Goal: Task Accomplishment & Management: Use online tool/utility

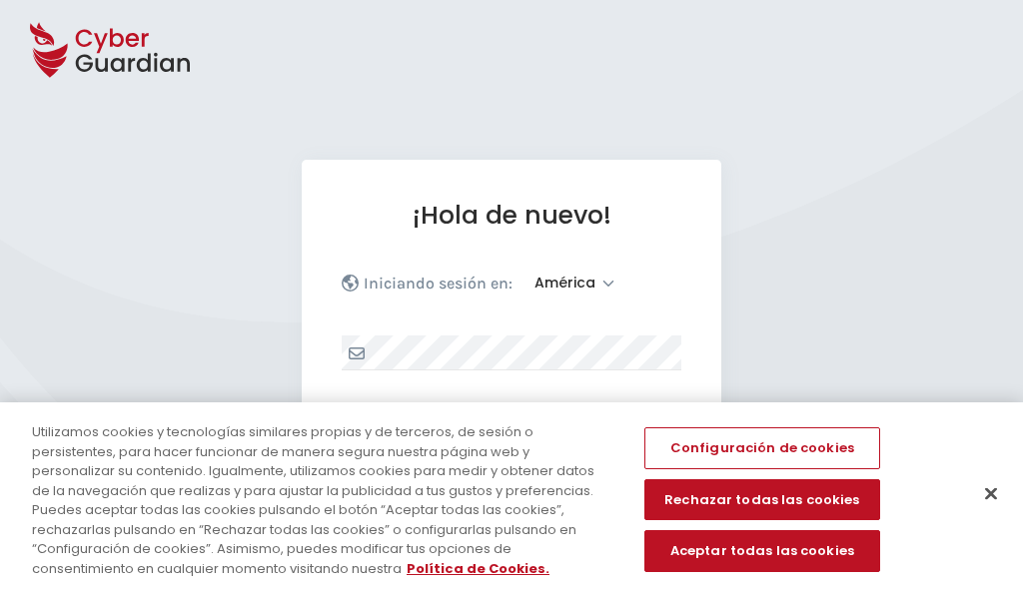
select select "América"
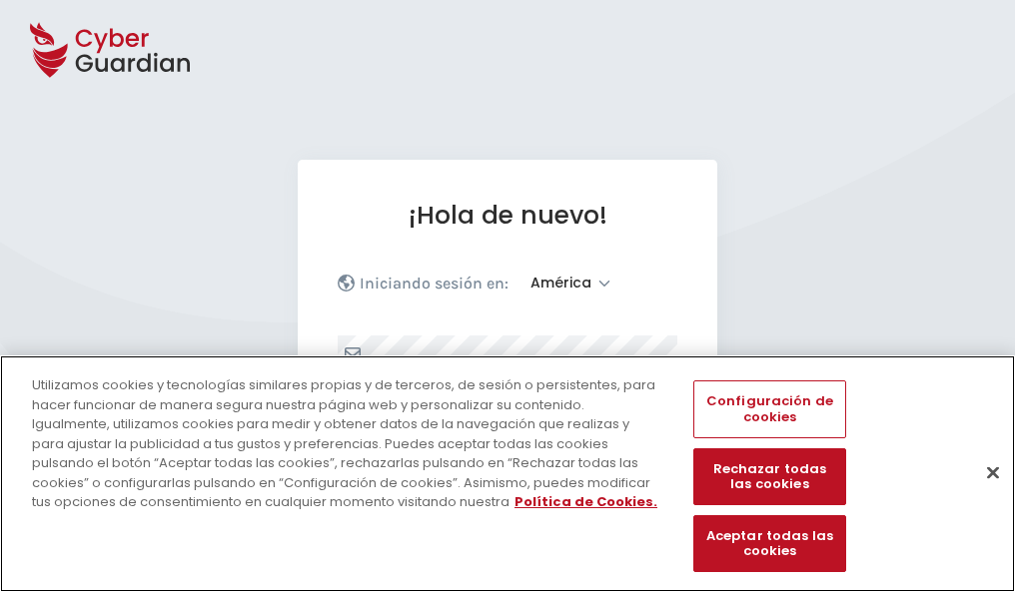
scroll to position [261, 0]
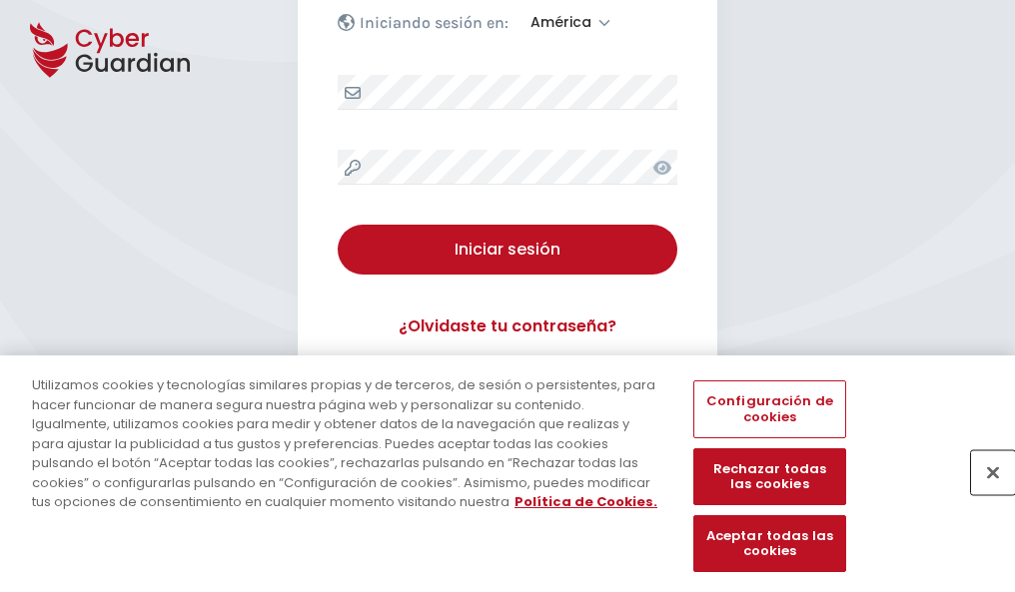
click at [983, 493] on button "Cerrar" at bounding box center [993, 472] width 44 height 44
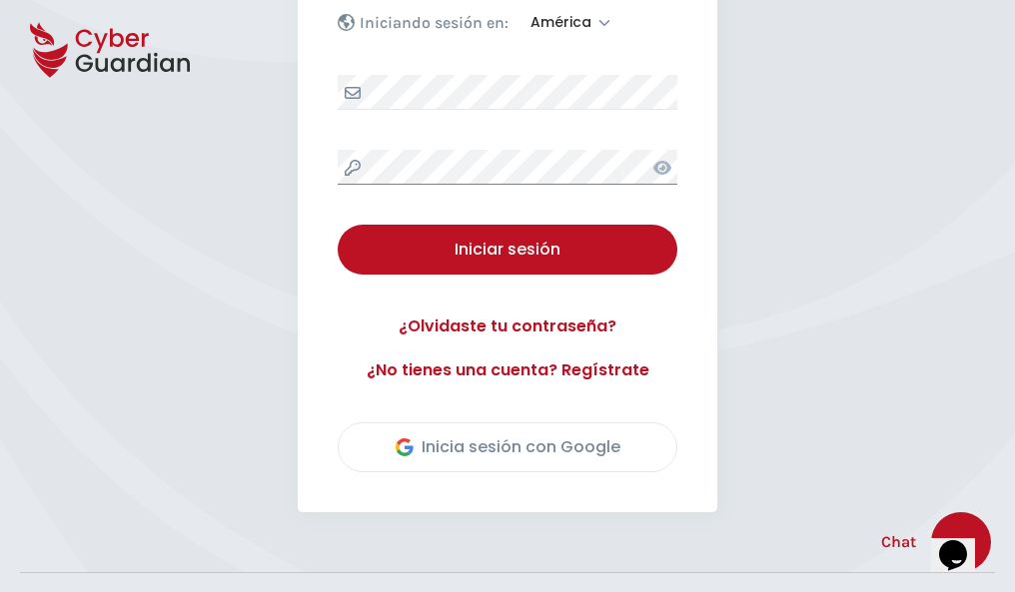
scroll to position [453, 0]
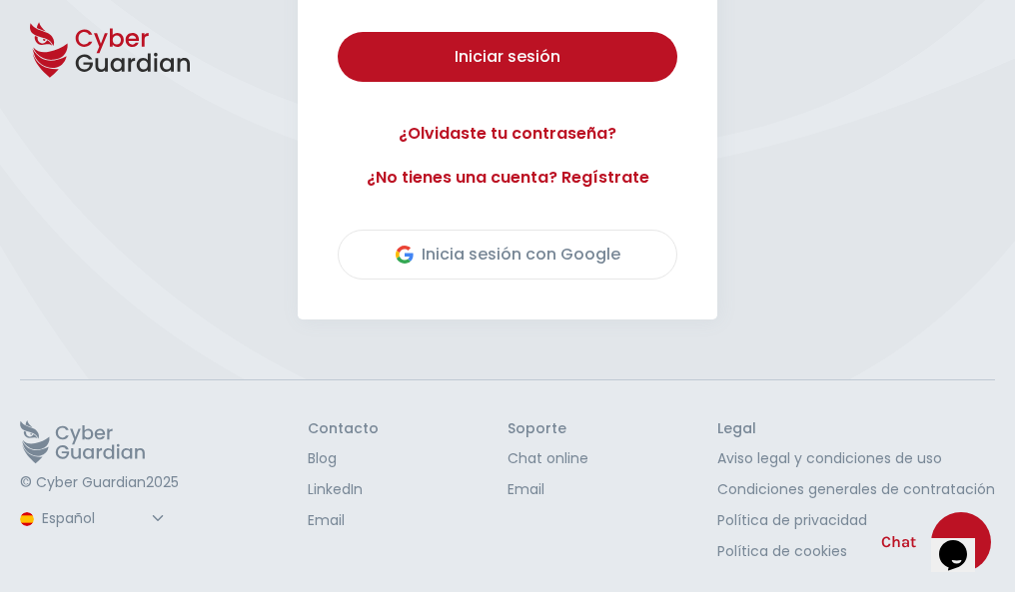
click at [338, 32] on button "Iniciar sesión" at bounding box center [508, 57] width 340 height 50
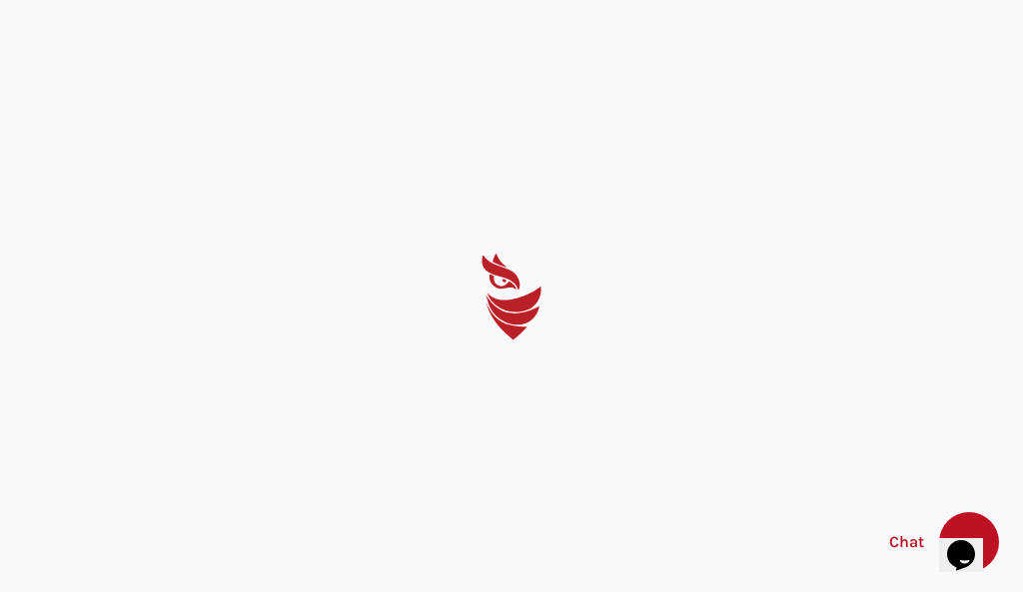
select select "English"
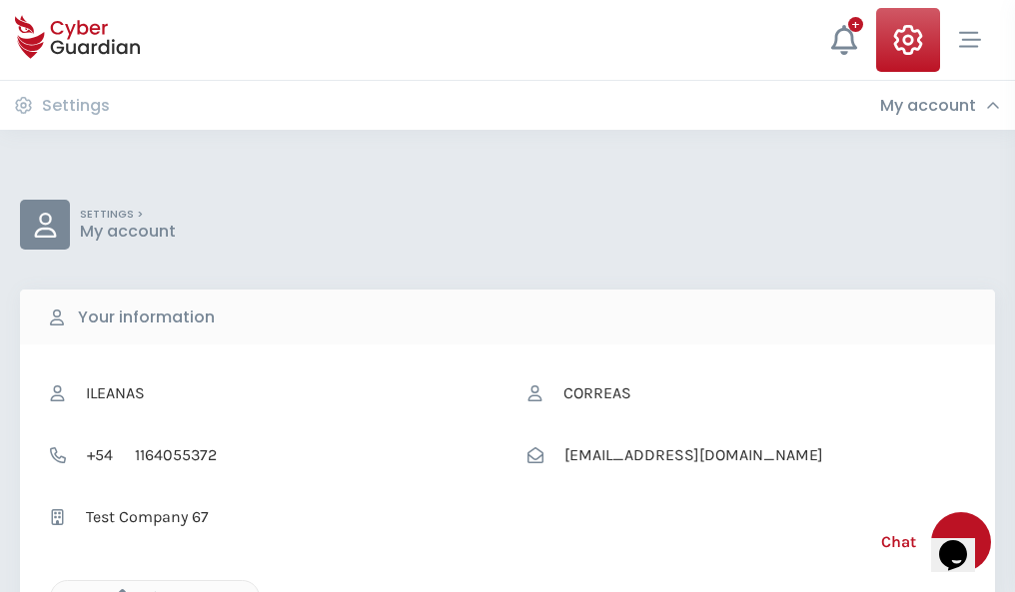
click at [117, 590] on icon "button" at bounding box center [117, 597] width 17 height 17
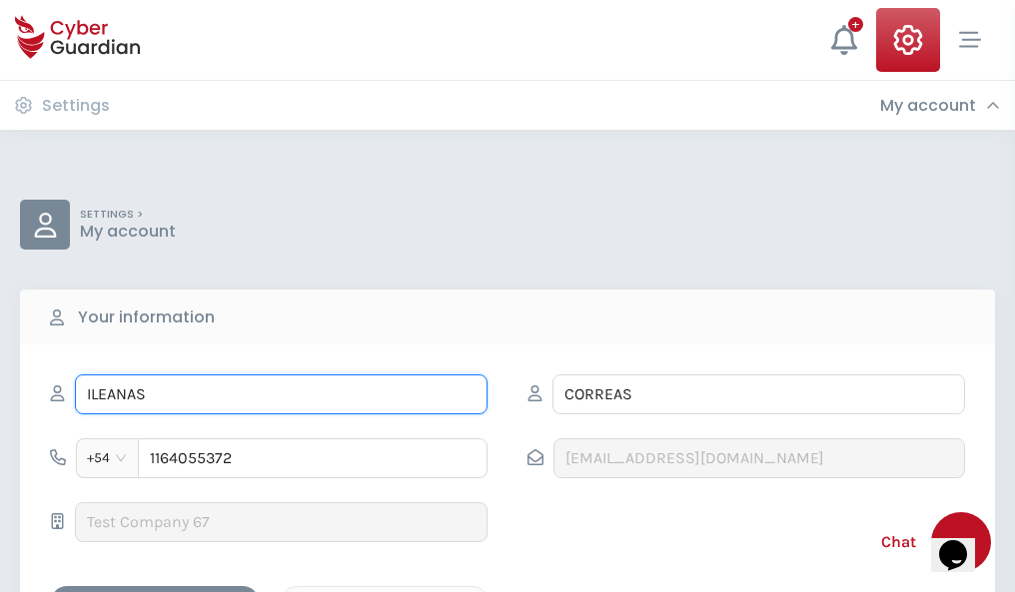
click at [281, 395] on input "ILEANAS" at bounding box center [281, 395] width 413 height 40
type input "I"
type input "Eva María"
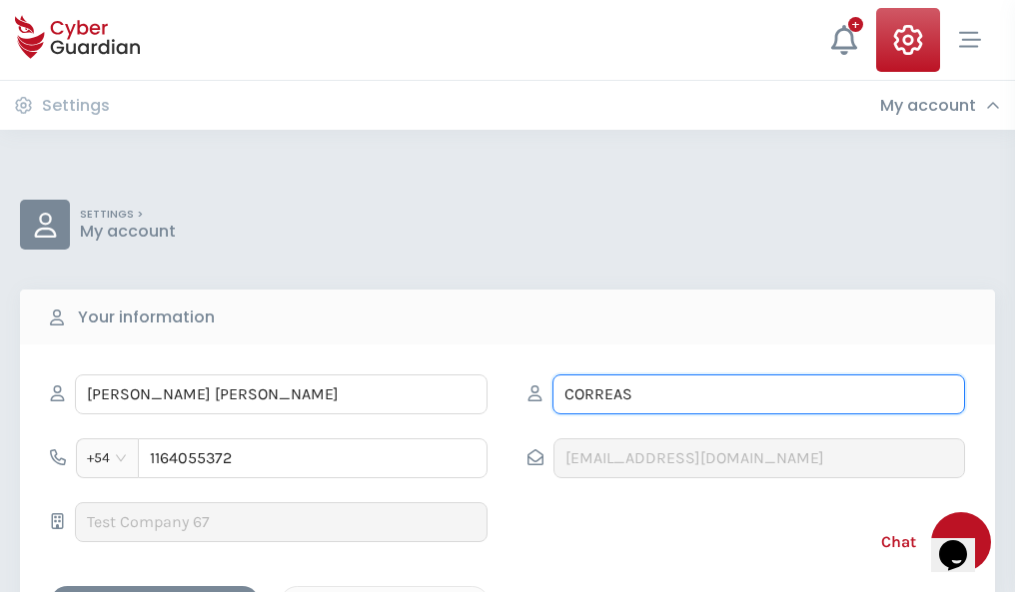
click at [758, 395] on input "CORREAS" at bounding box center [758, 395] width 413 height 40
type input "C"
type input "Torralba"
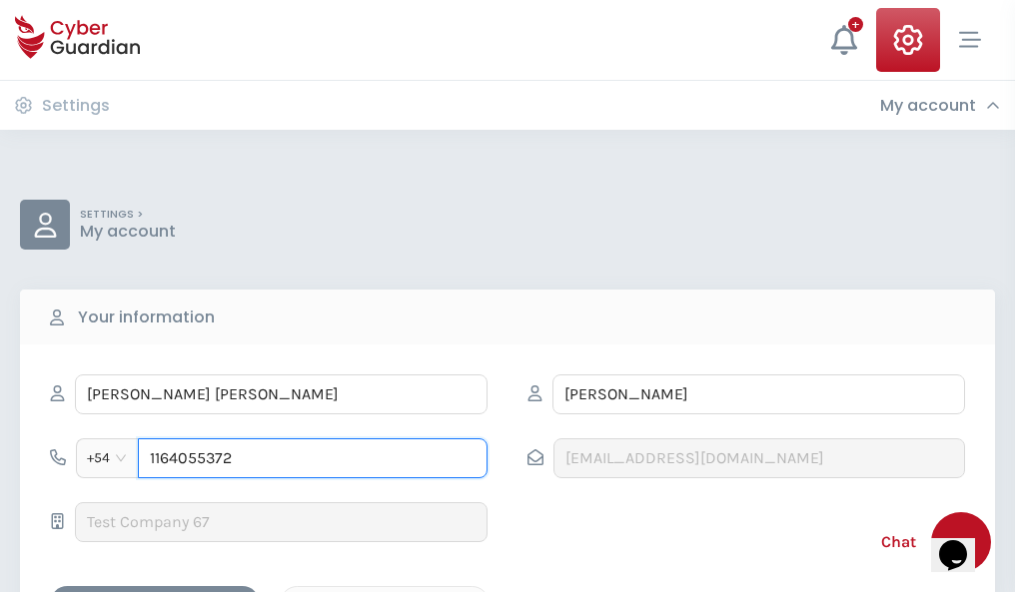
click at [313, 458] on input "1164055372" at bounding box center [313, 458] width 350 height 40
type input "1"
type input "4927894006"
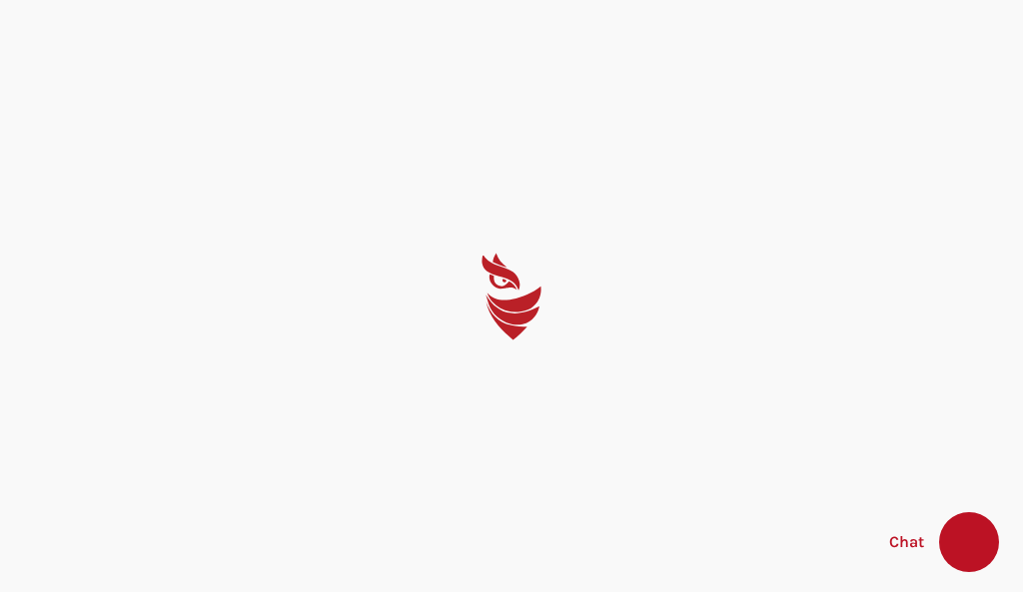
select select "English"
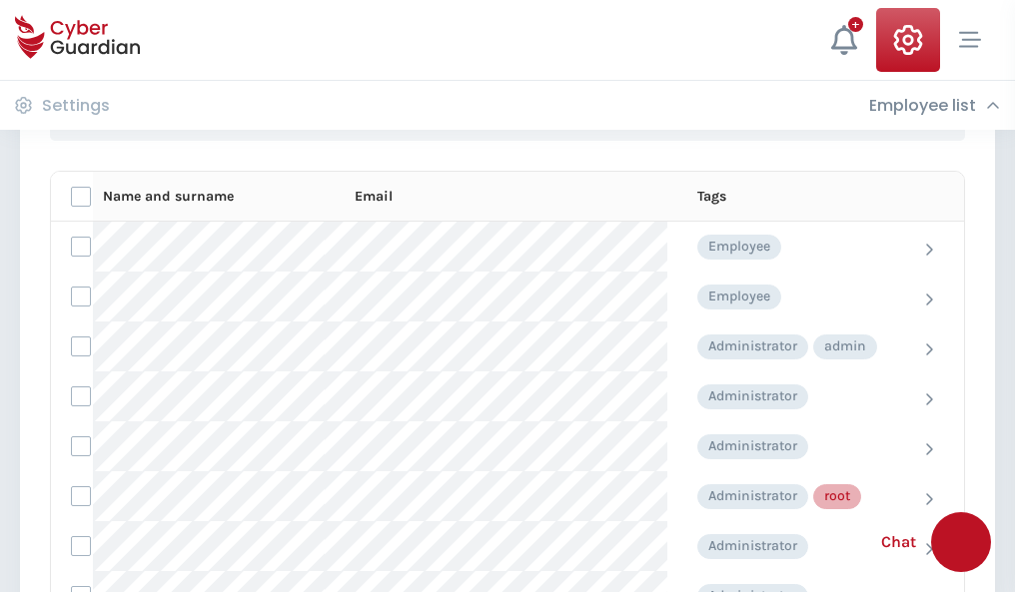
scroll to position [1005, 0]
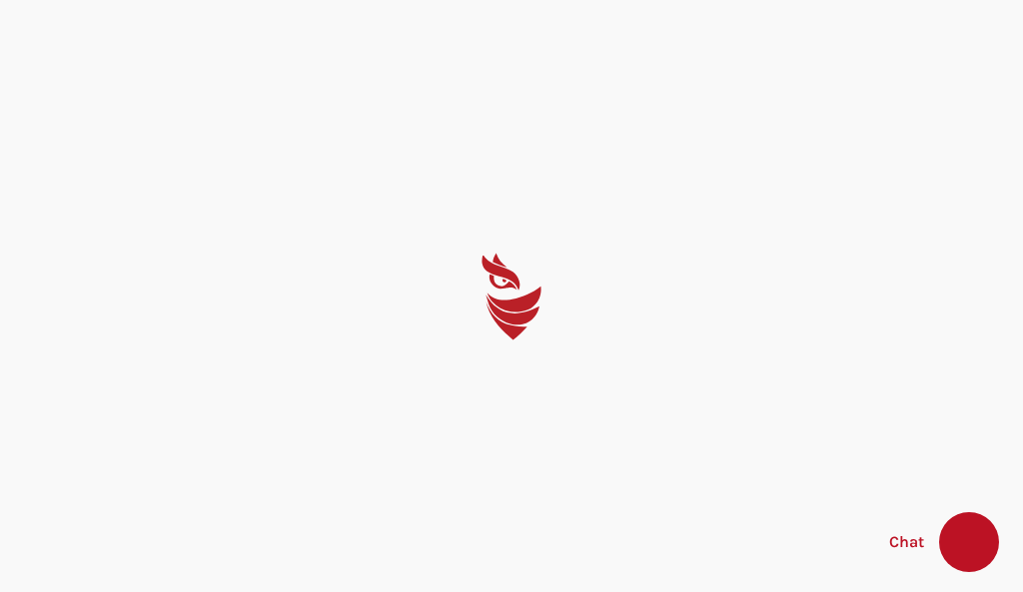
select select "English"
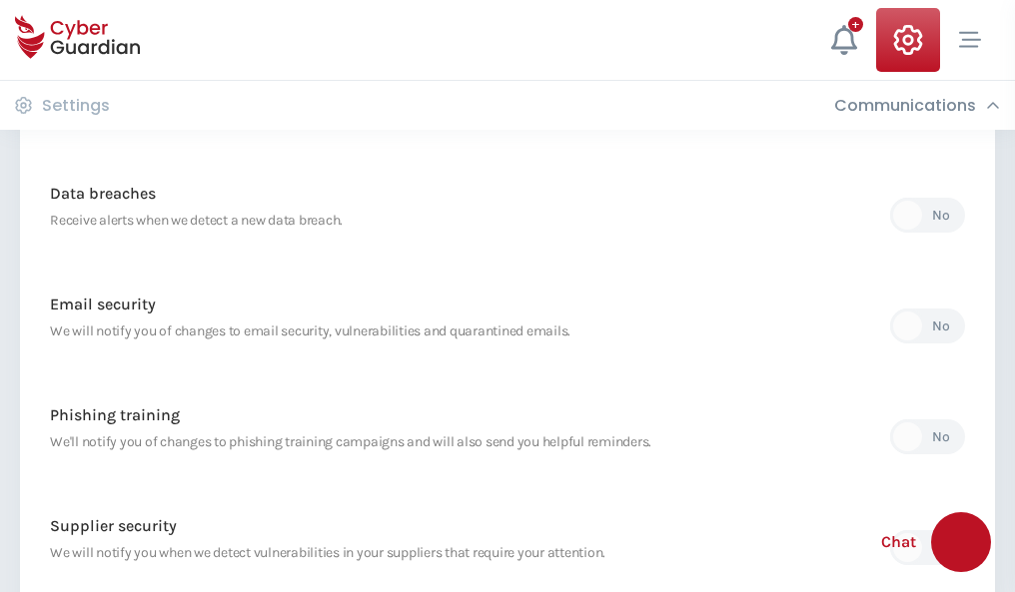
scroll to position [1052, 0]
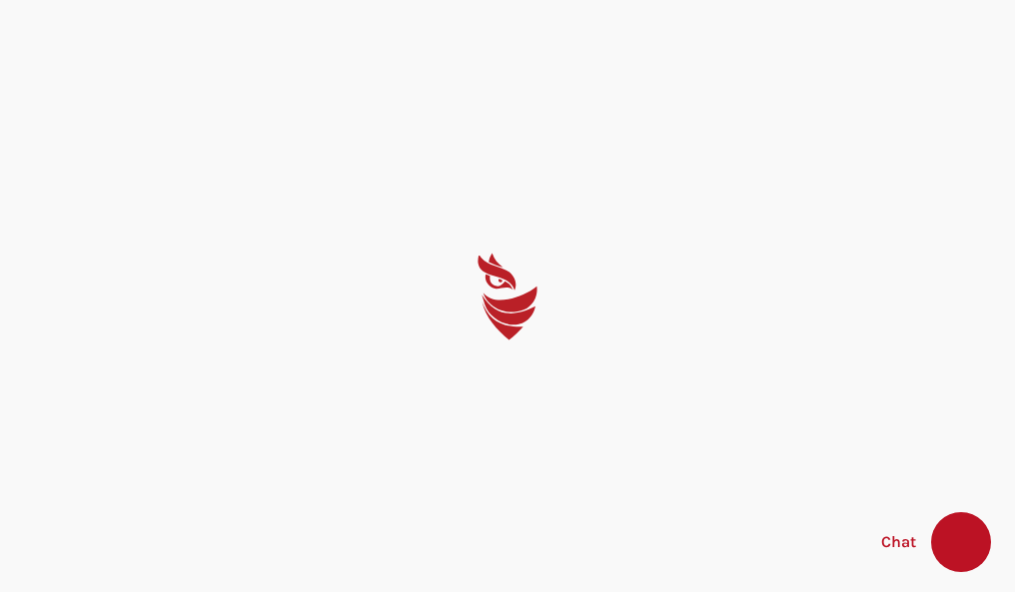
select select "English"
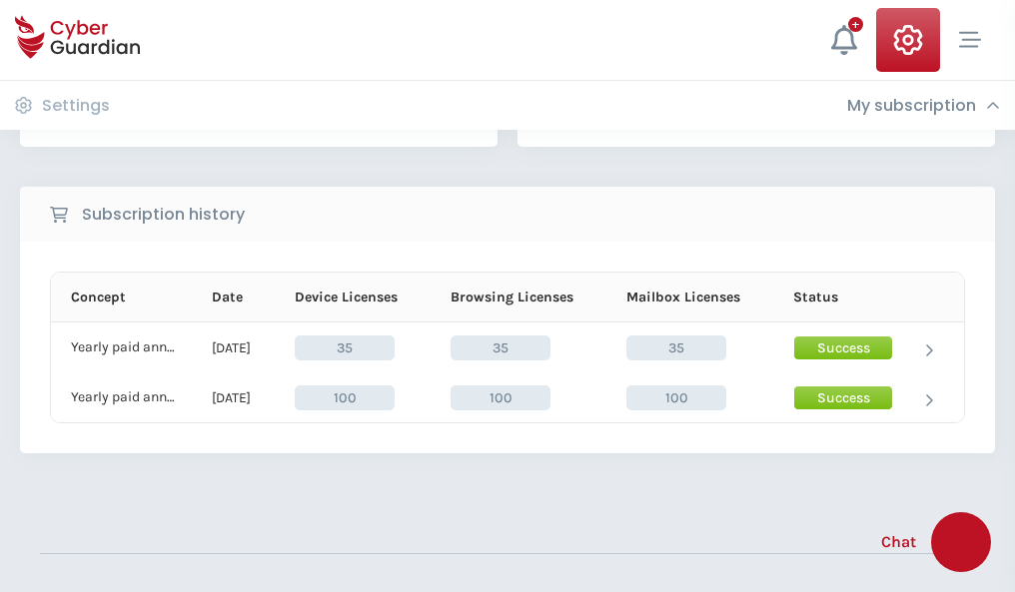
scroll to position [556, 0]
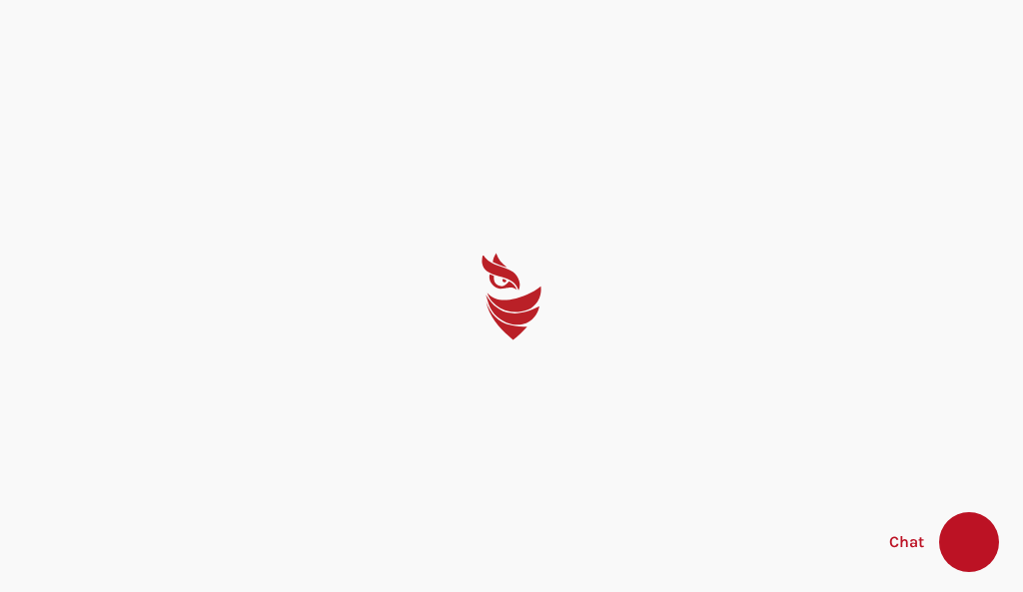
select select "English"
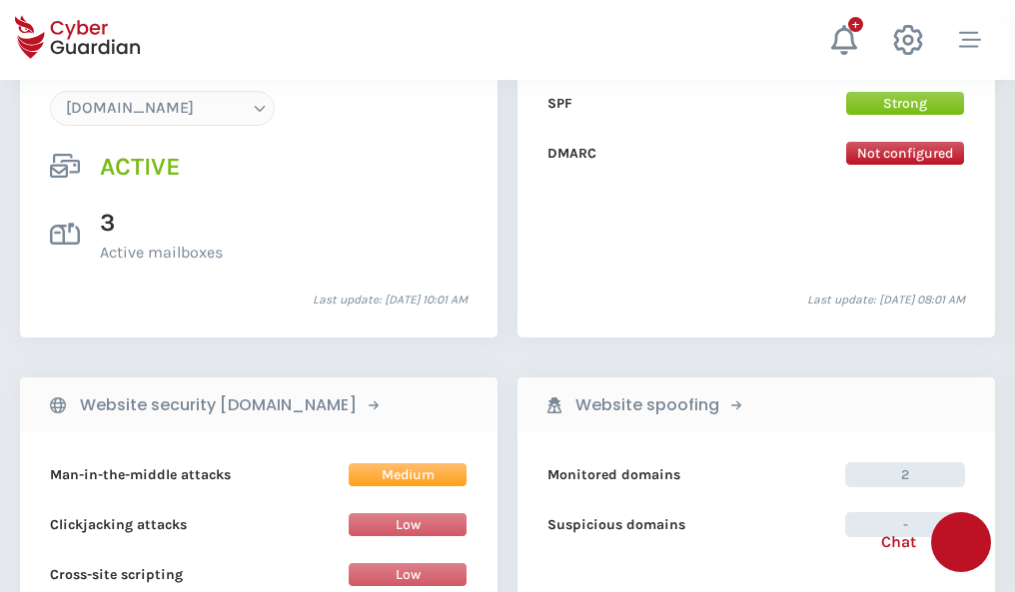
scroll to position [2127, 0]
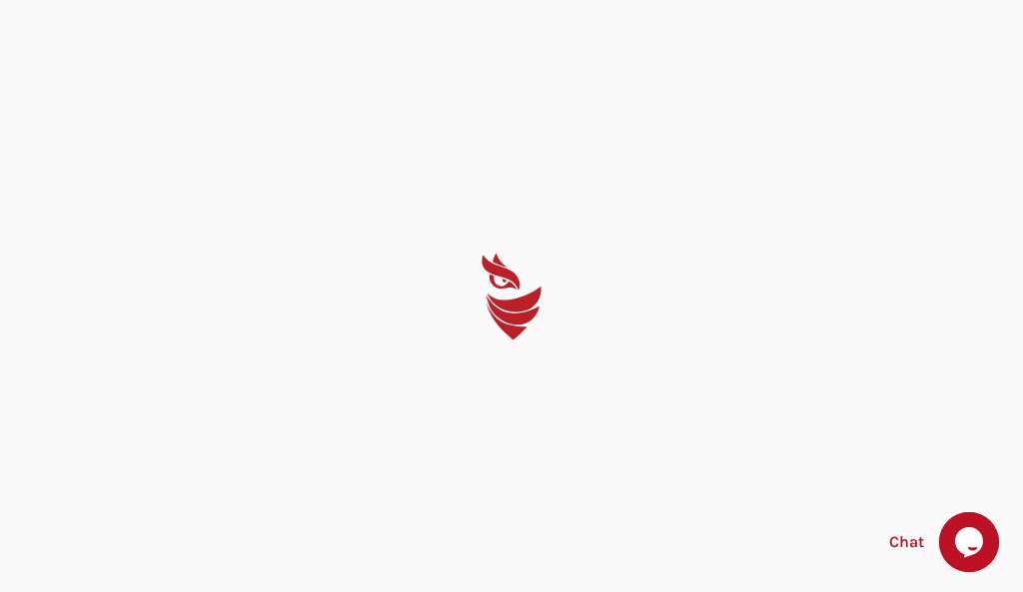
select select "English"
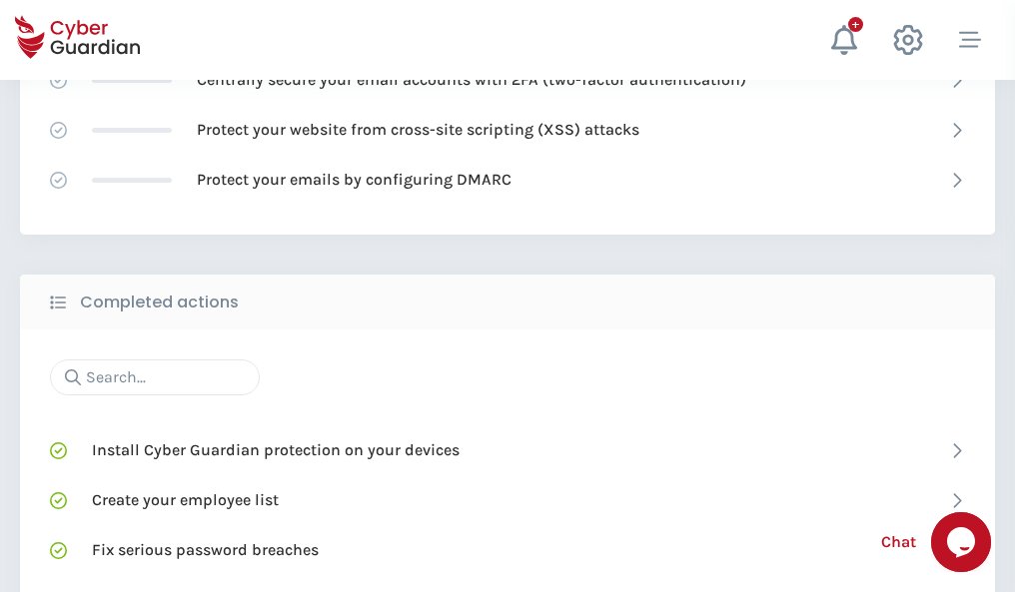
scroll to position [1330, 0]
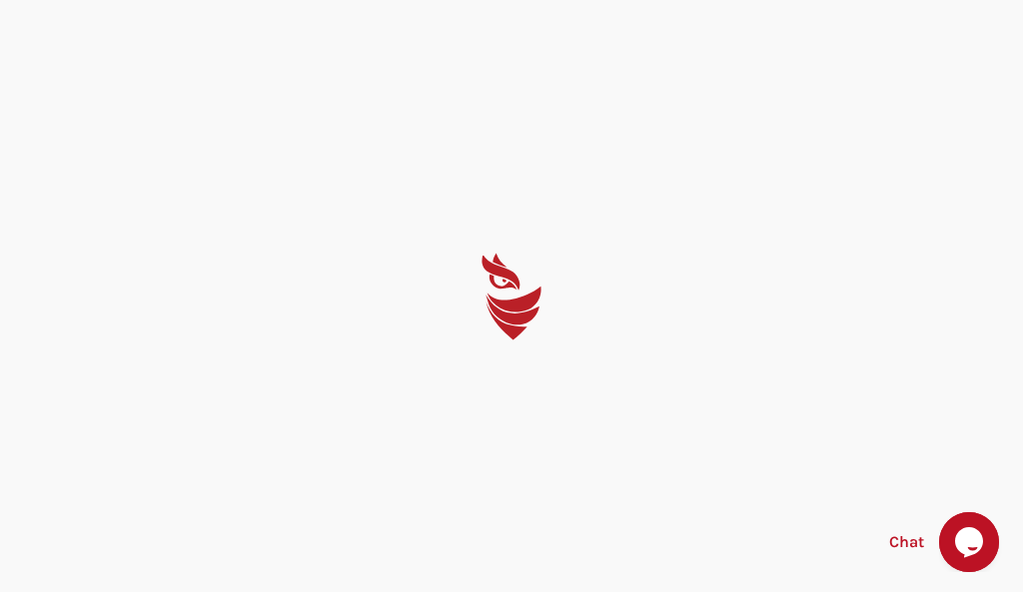
select select "English"
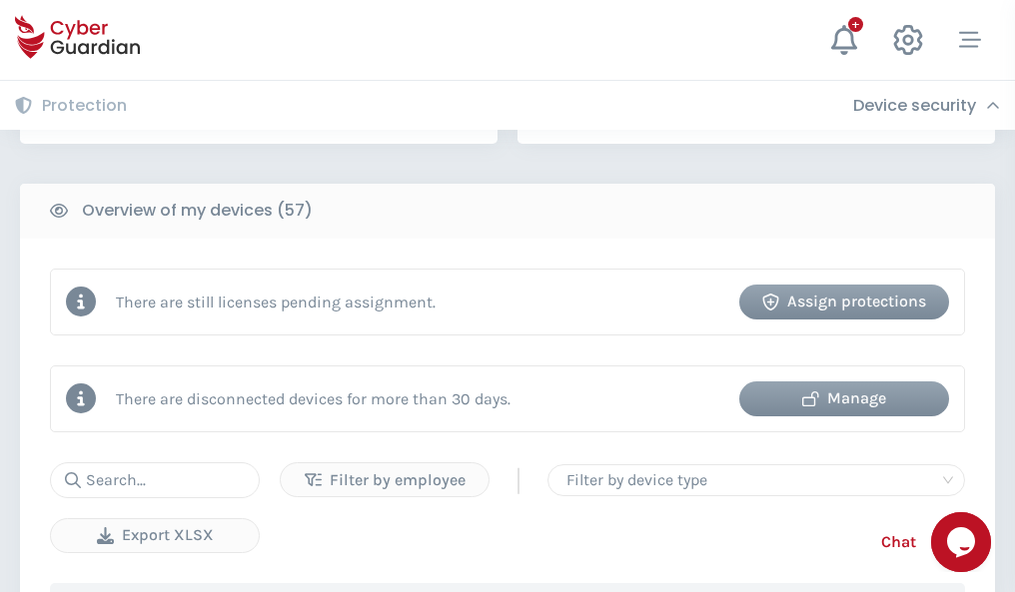
scroll to position [1936, 0]
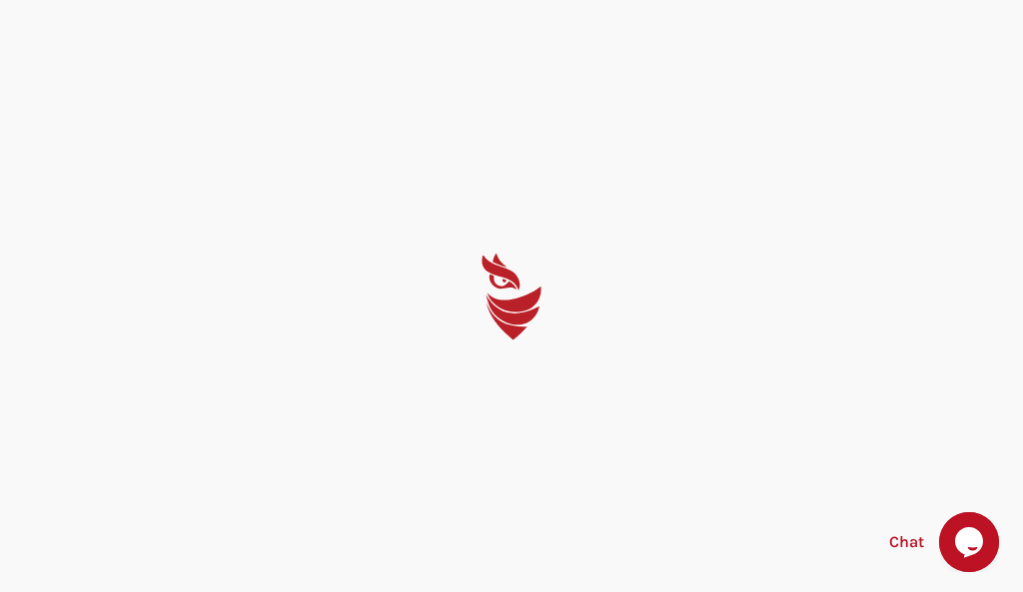
select select "English"
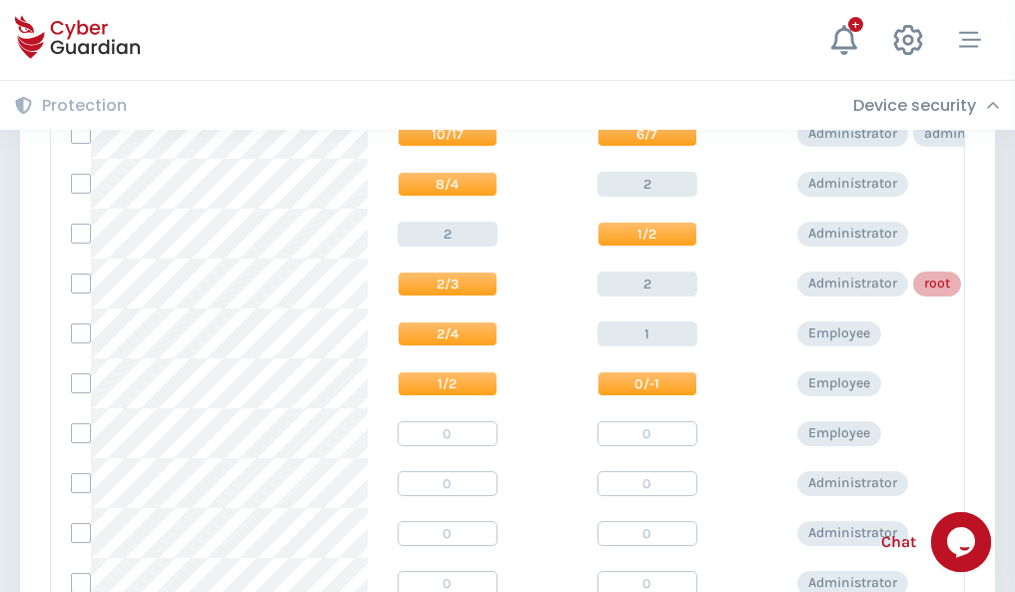
scroll to position [1007, 0]
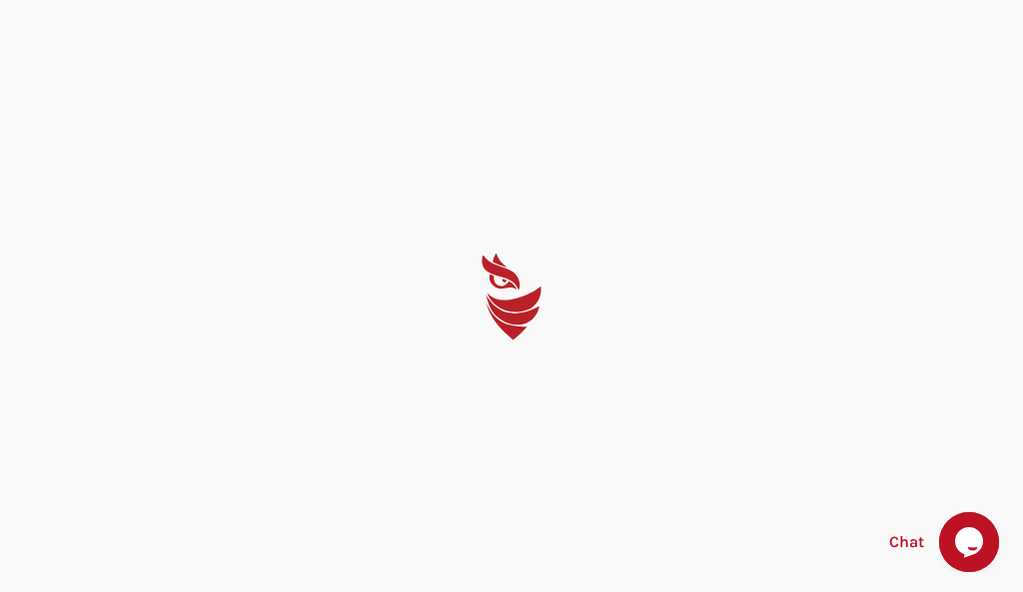
select select "English"
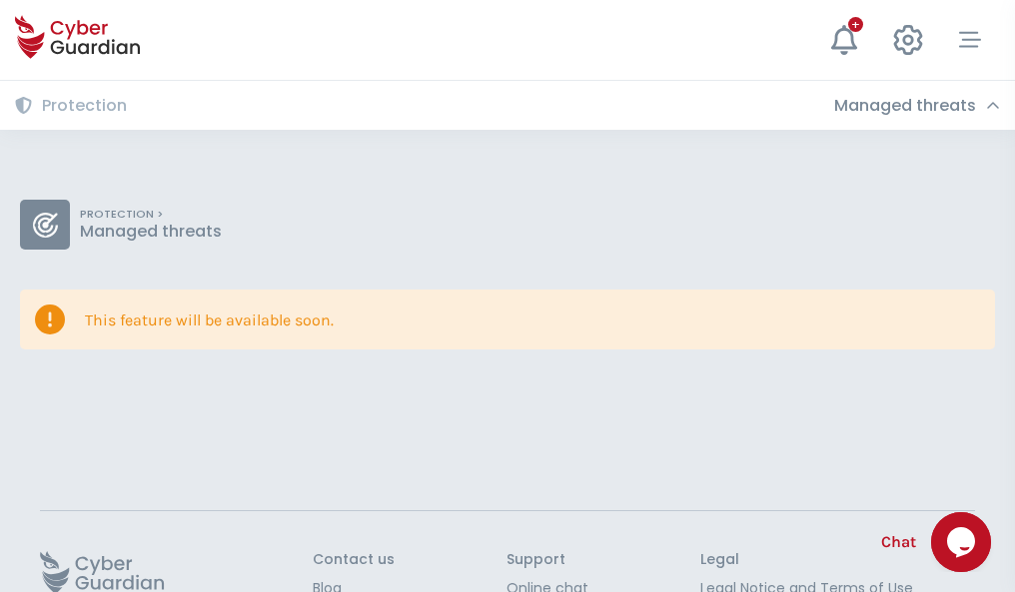
scroll to position [130, 0]
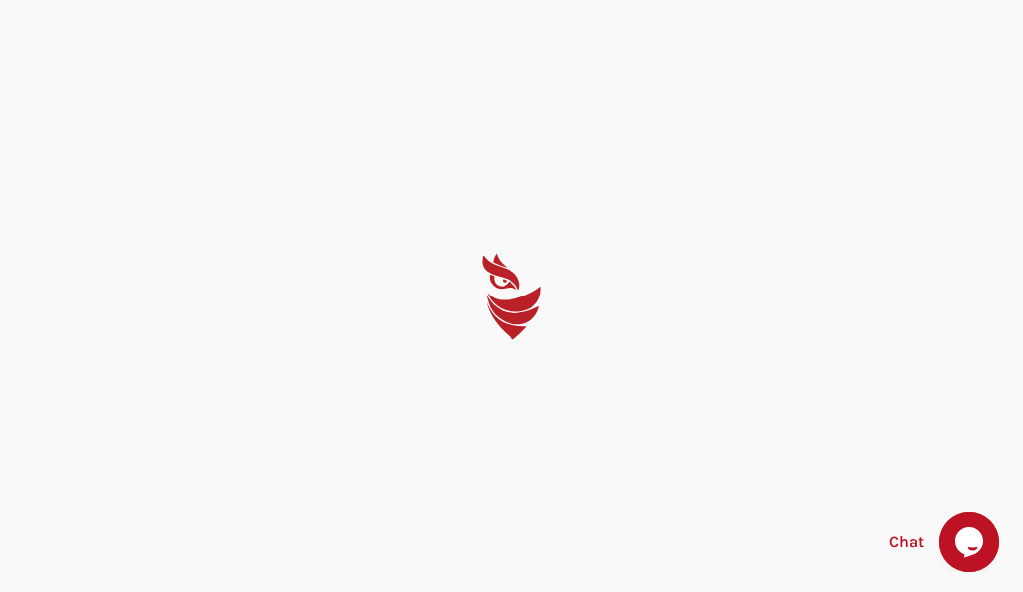
select select "English"
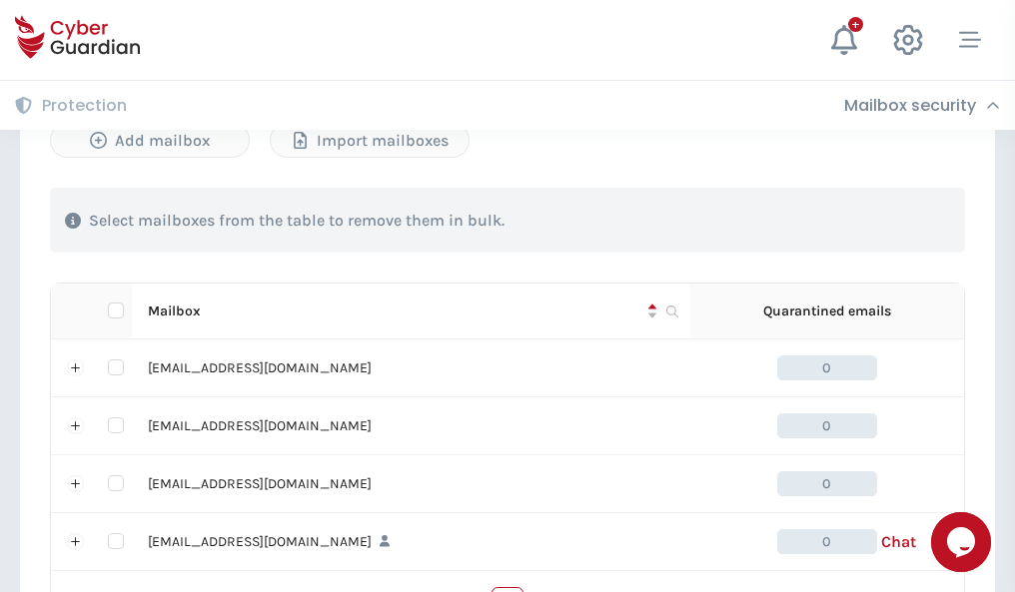
scroll to position [984, 0]
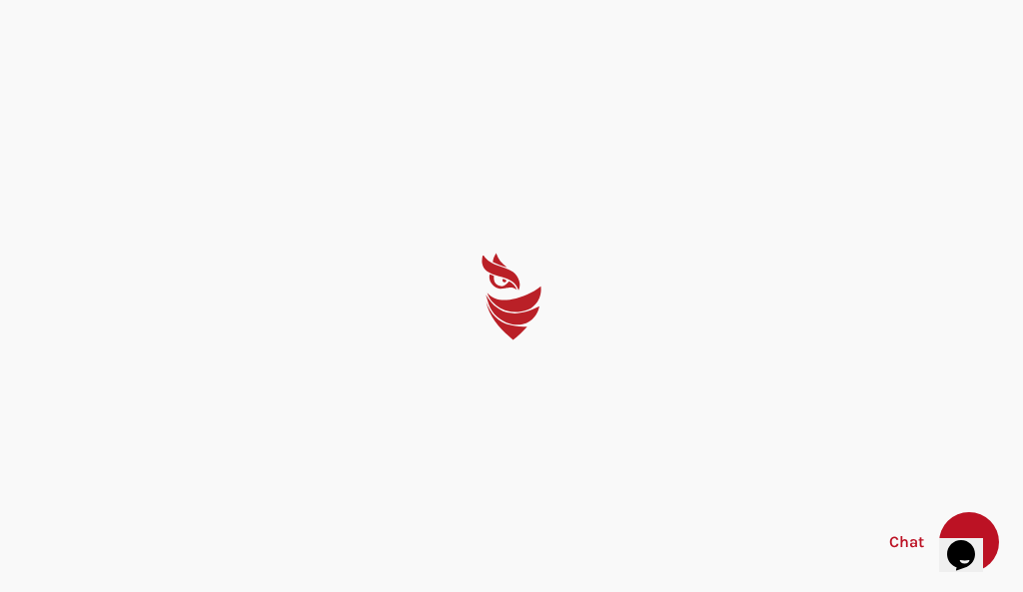
select select "English"
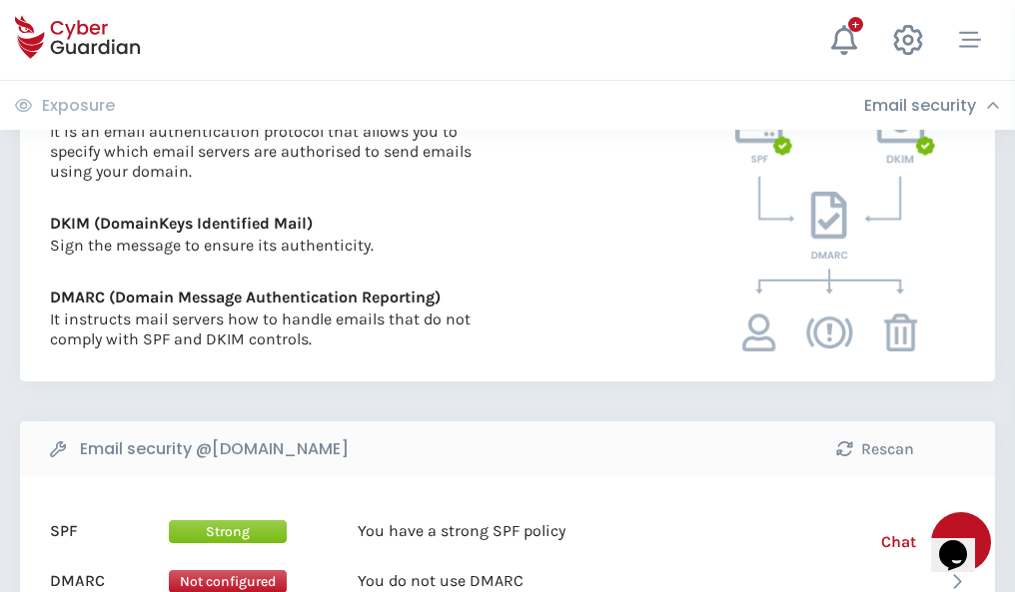
scroll to position [1078, 0]
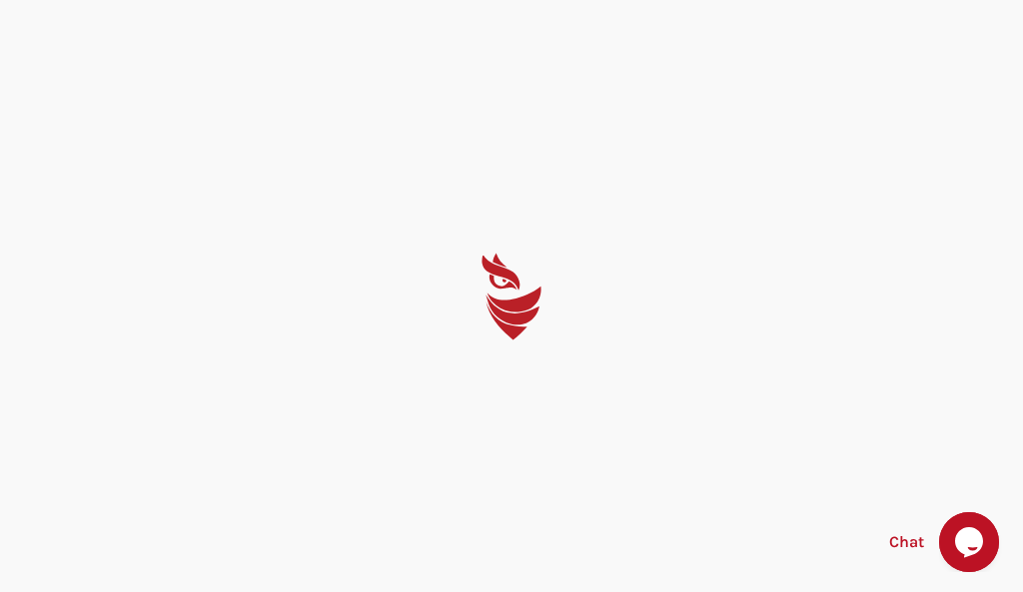
select select "English"
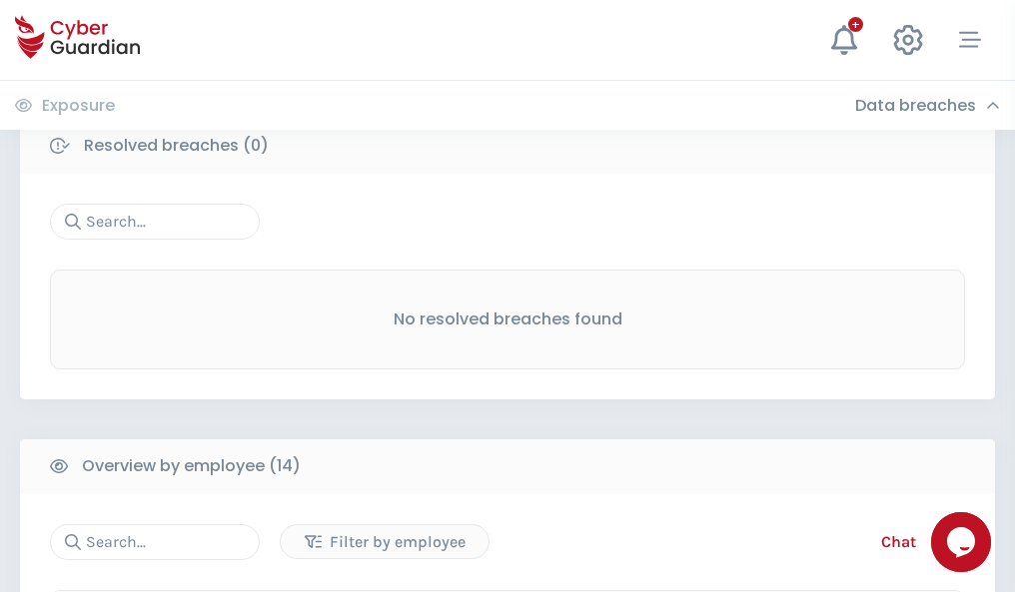
scroll to position [1804, 0]
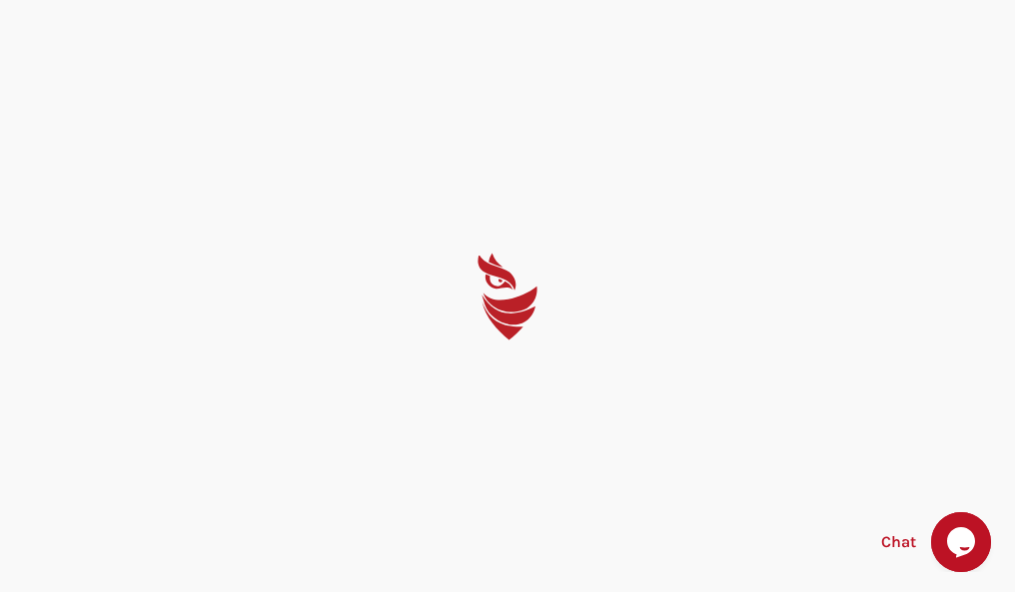
select select "English"
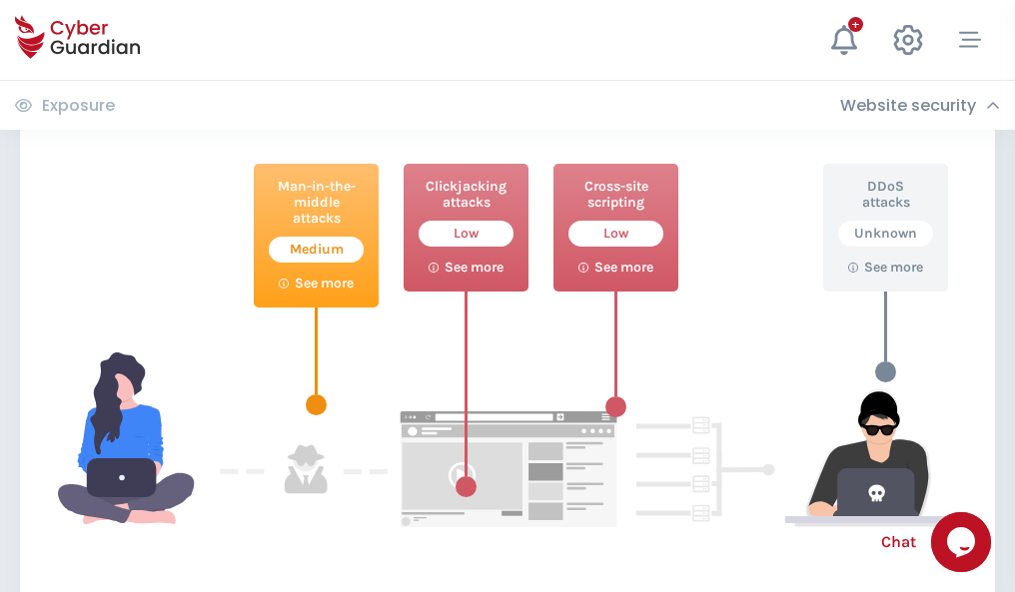
scroll to position [1088, 0]
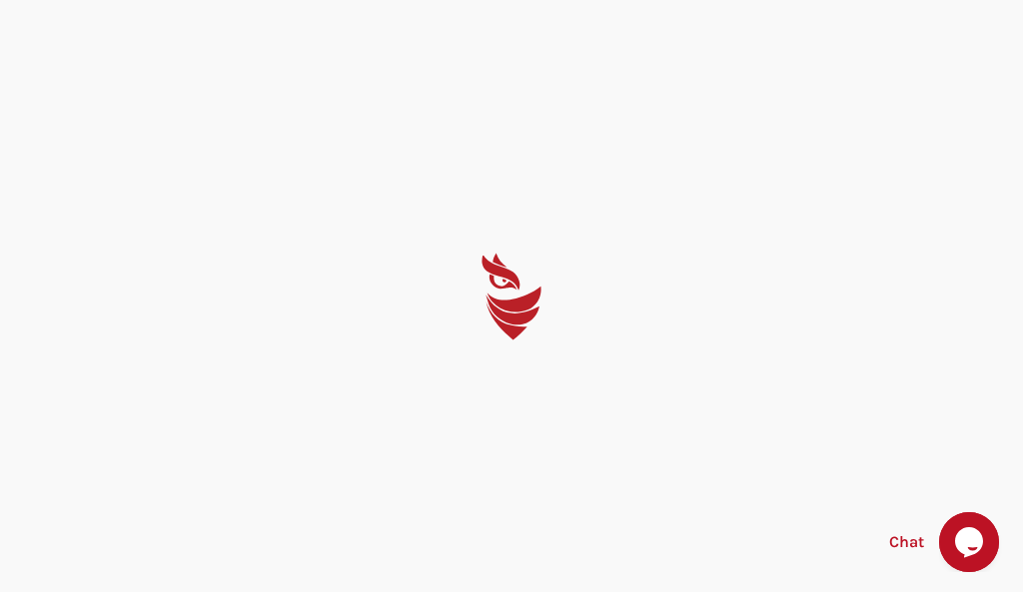
select select "English"
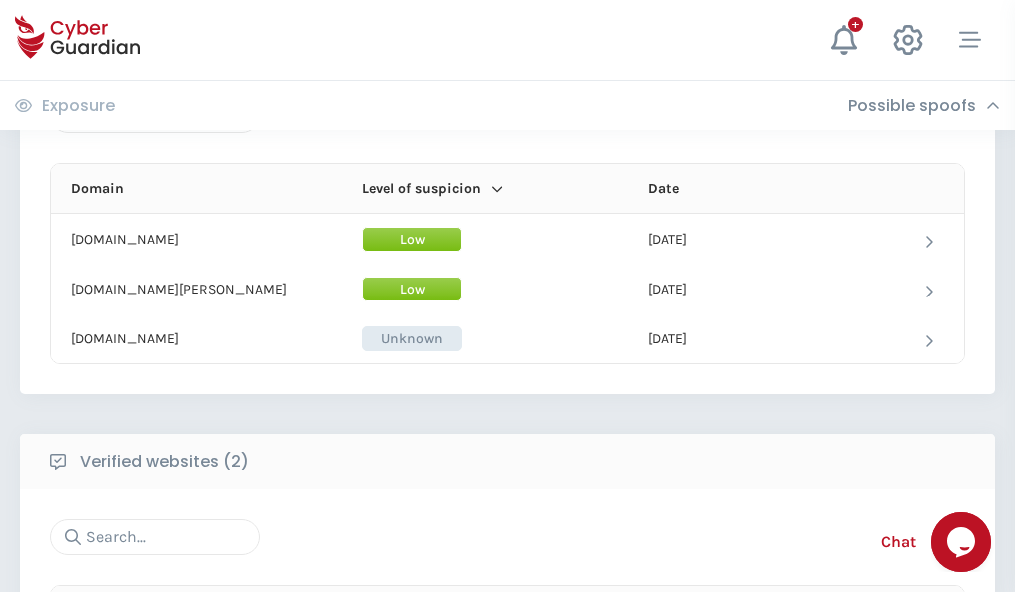
scroll to position [1199, 0]
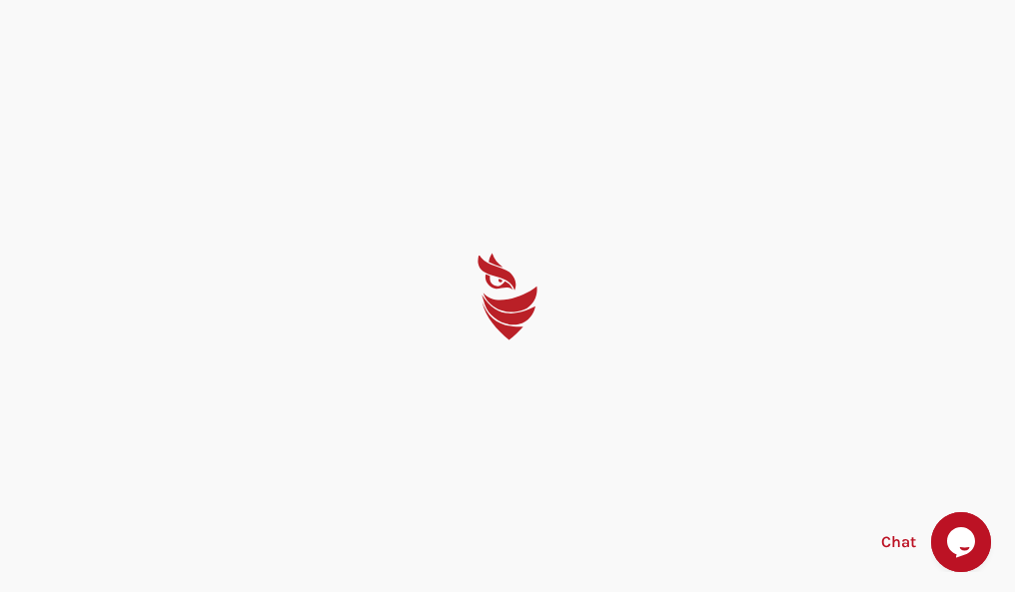
select select "English"
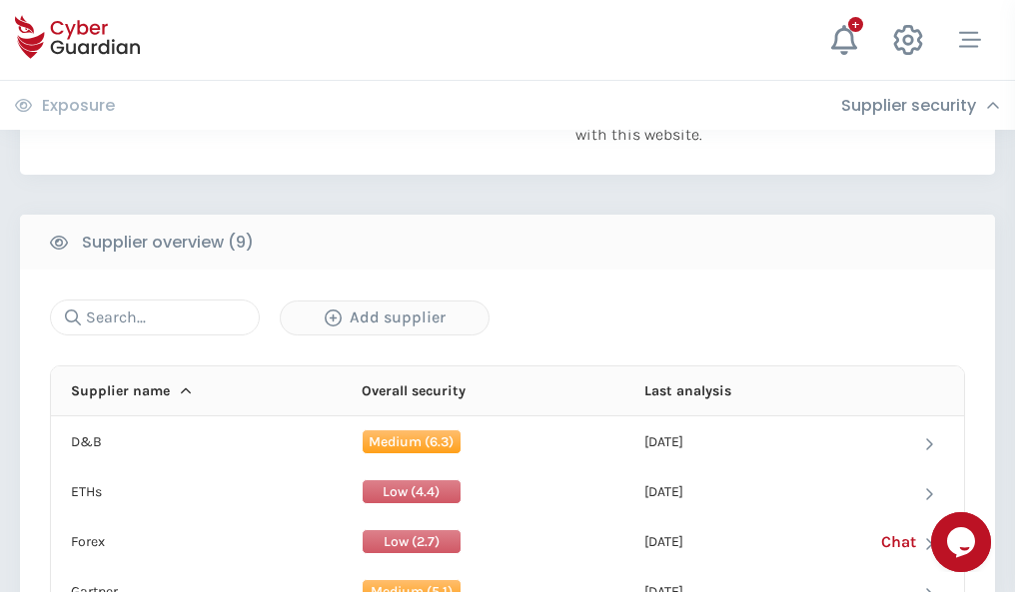
scroll to position [1393, 0]
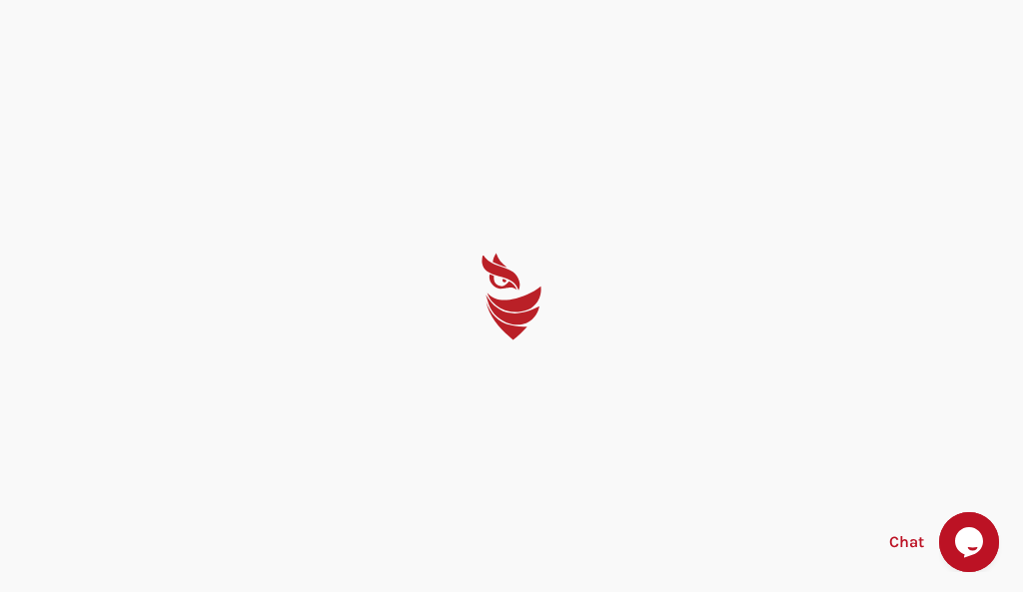
select select "English"
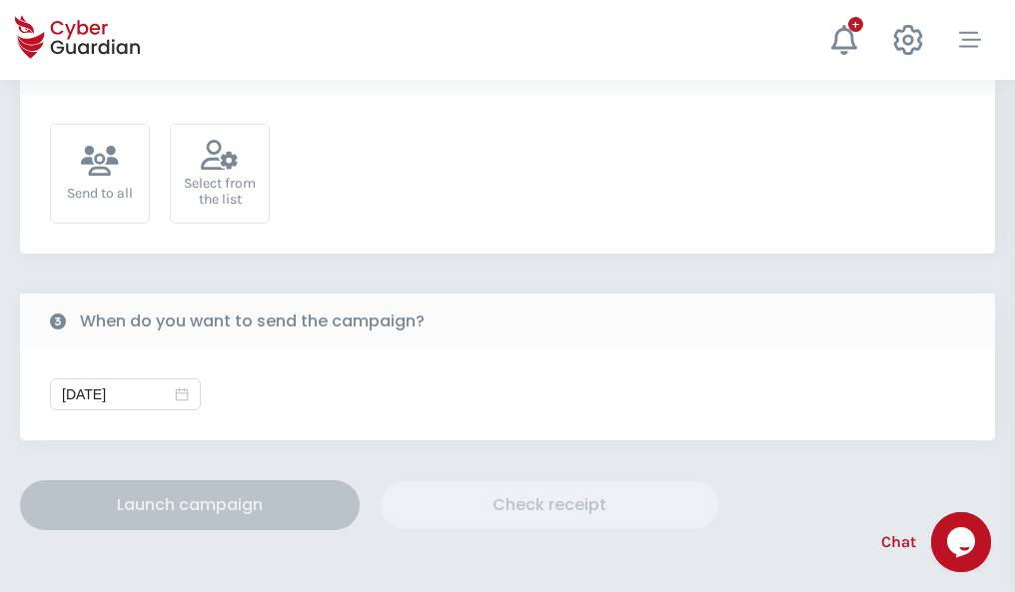
scroll to position [731, 0]
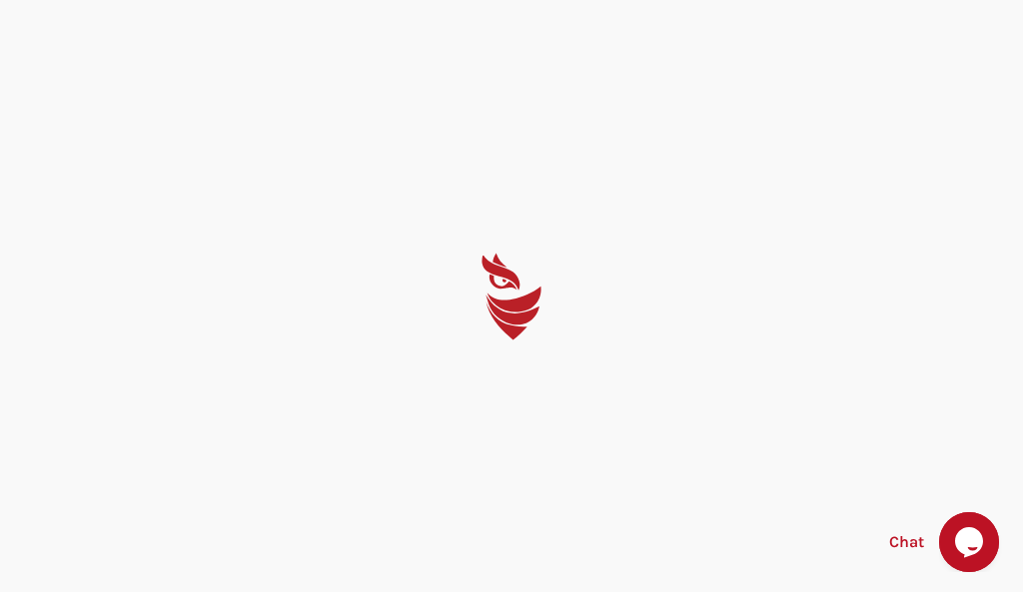
select select "English"
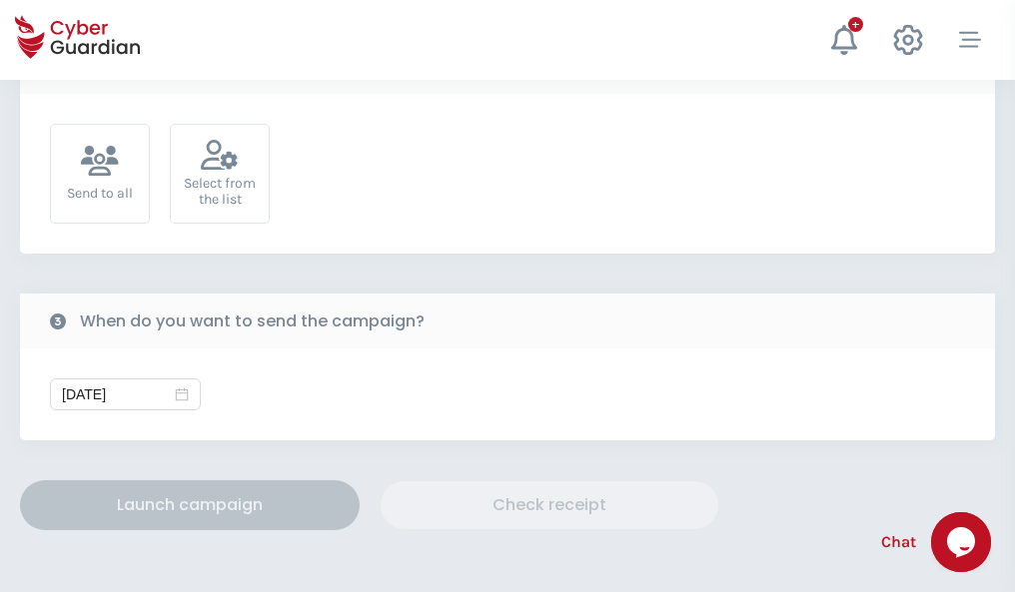
scroll to position [731, 0]
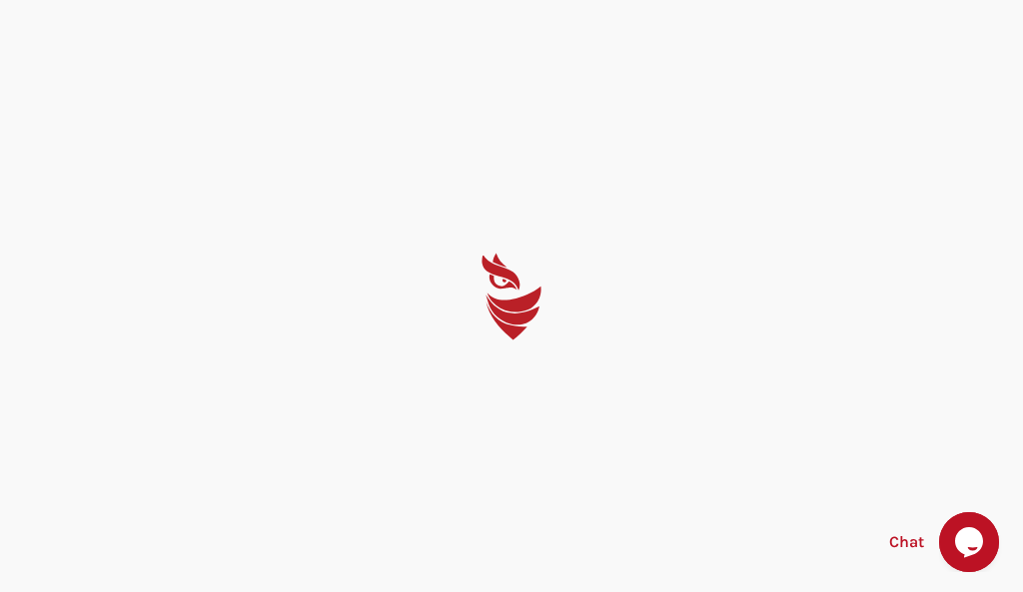
select select "English"
